Goal: Find specific page/section: Find specific page/section

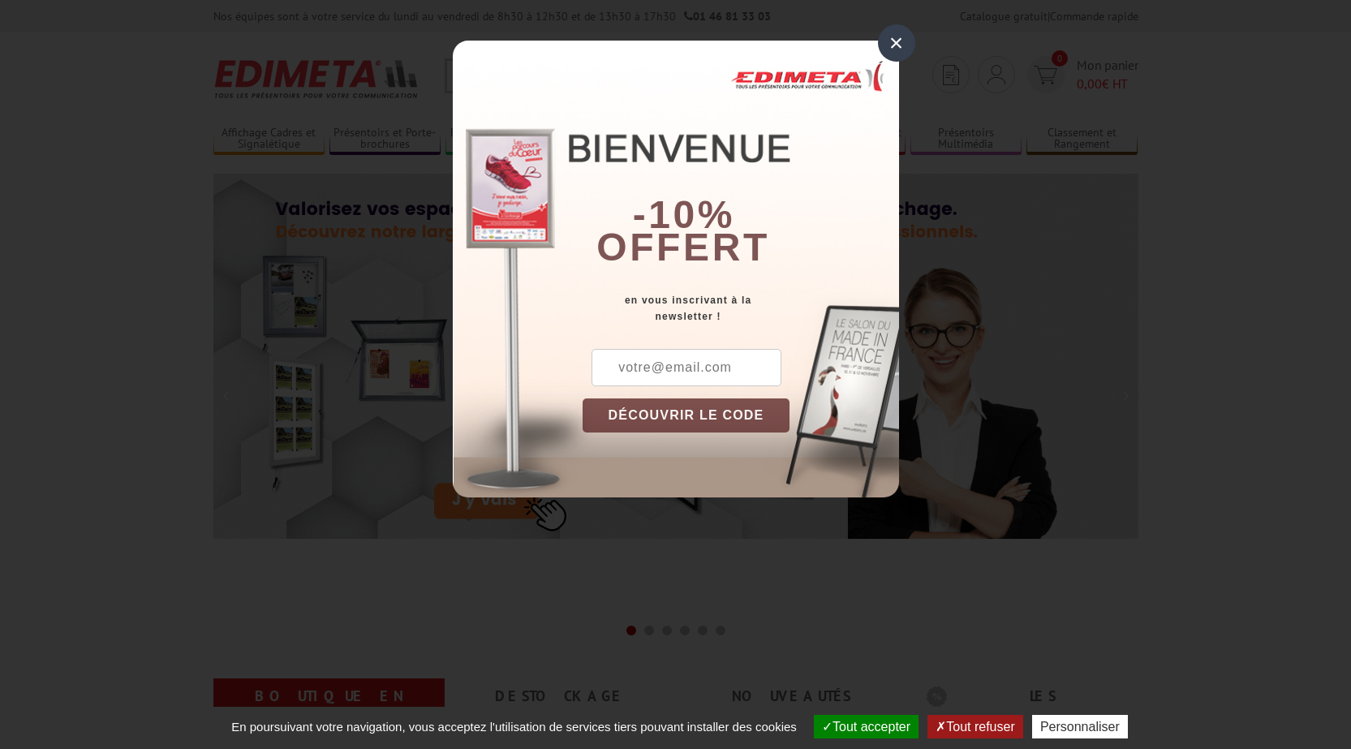
click at [892, 38] on div "×" at bounding box center [896, 42] width 37 height 37
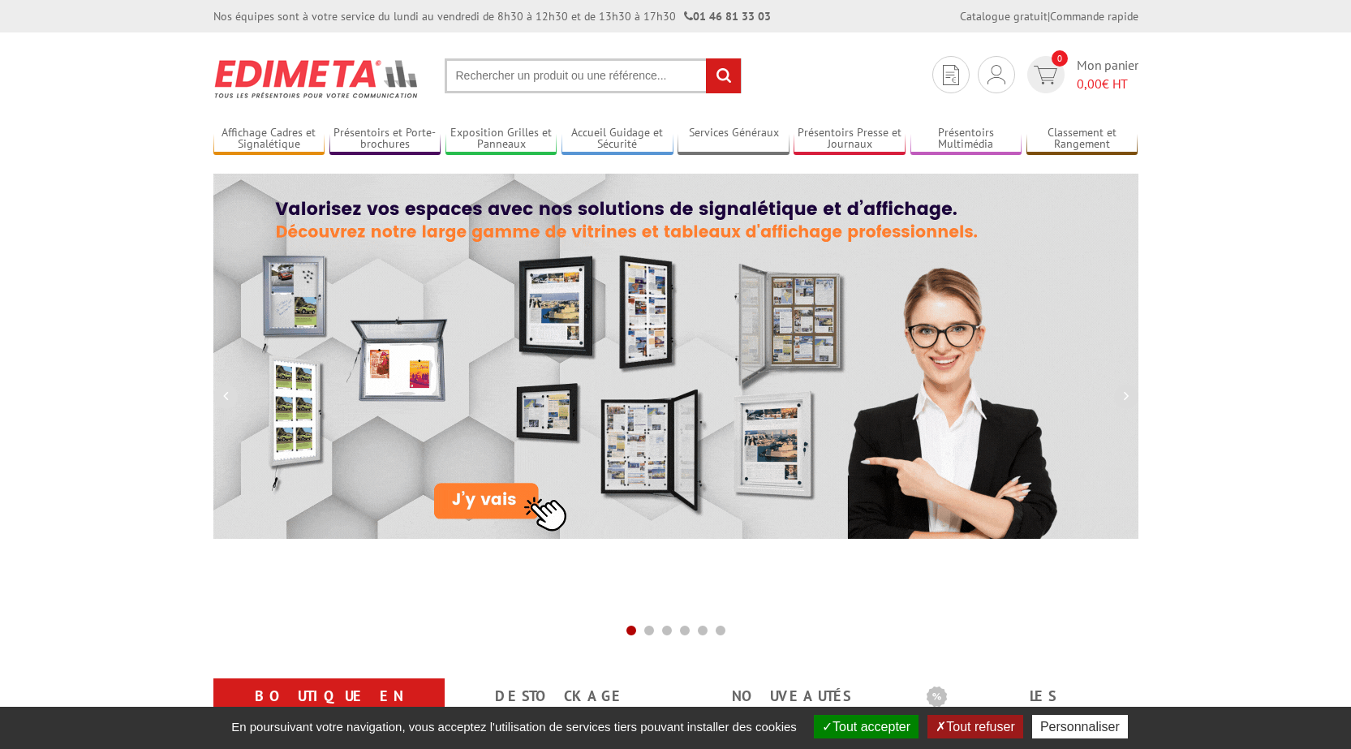
click at [505, 78] on input "text" at bounding box center [593, 75] width 297 height 35
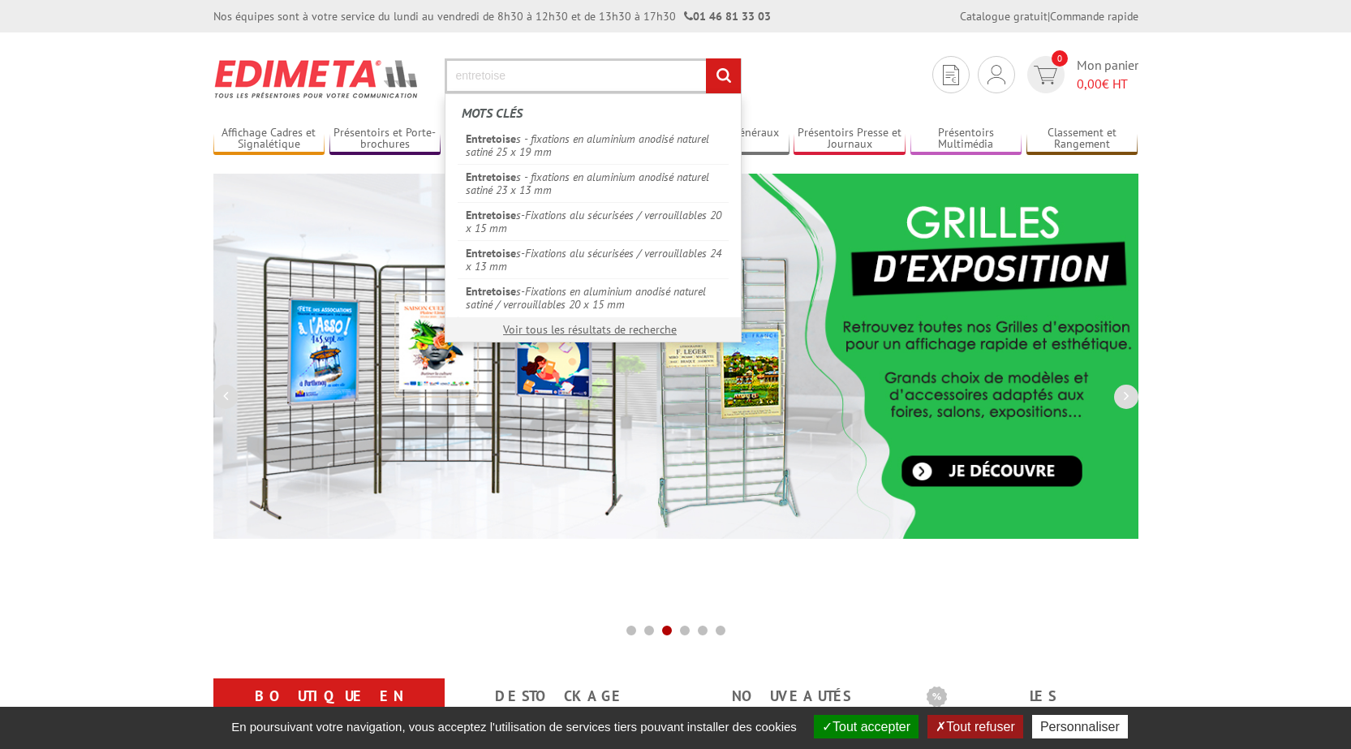
type input "entretoise"
click at [706, 58] on input "rechercher" at bounding box center [723, 75] width 35 height 35
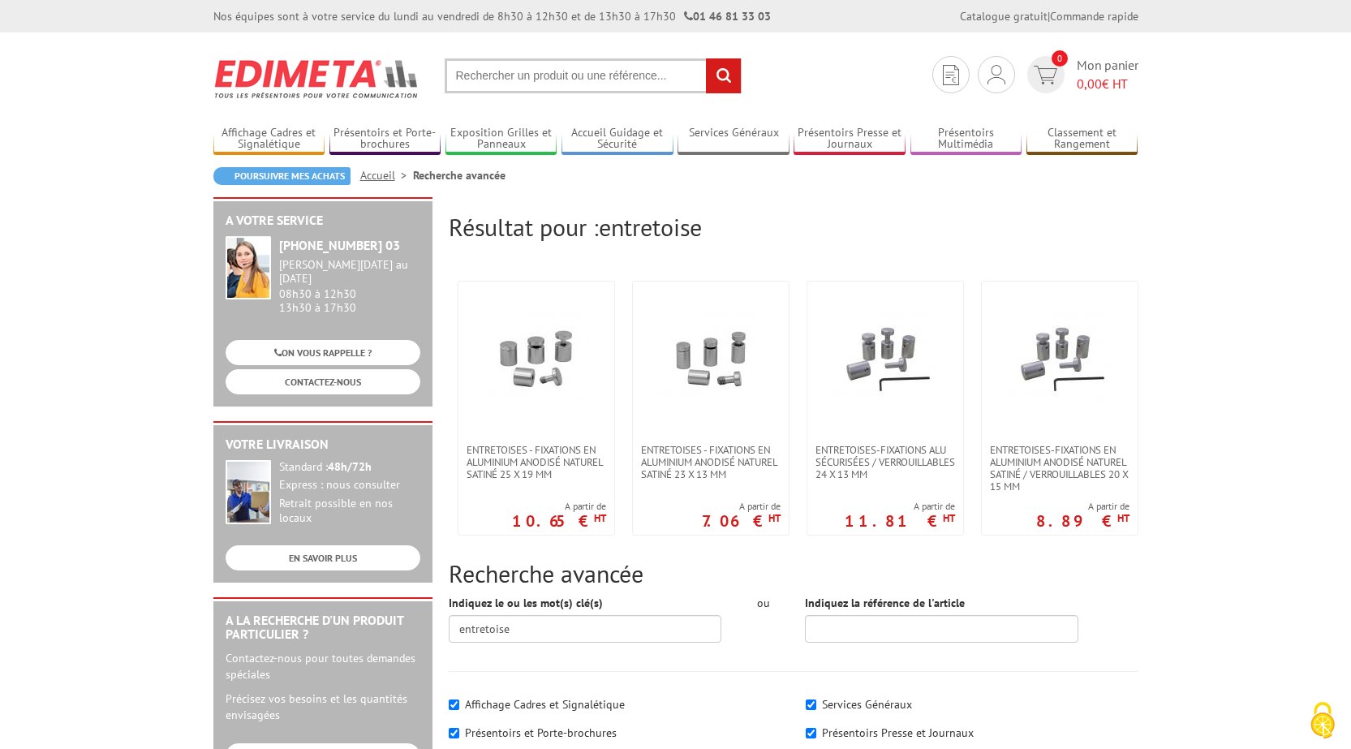
click at [70, 235] on body "Nos équipes sont à votre service du lundi au vendredi de 8h30 à 12h30 et de 13h…" at bounding box center [675, 724] width 1351 height 1449
